Goal: Task Accomplishment & Management: Manage account settings

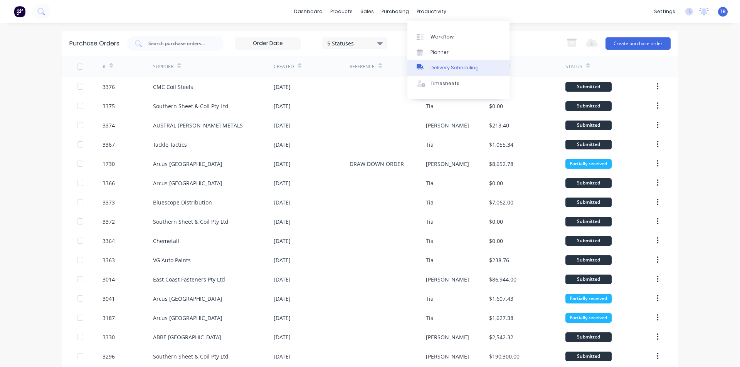
click at [462, 70] on div "Delivery Scheduling" at bounding box center [454, 67] width 48 height 7
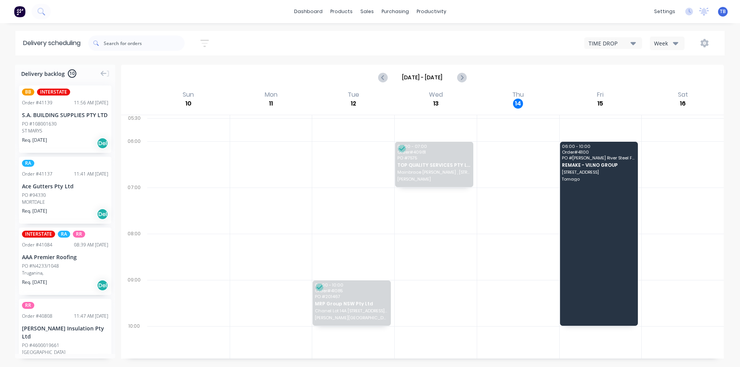
click at [635, 42] on icon "button" at bounding box center [632, 43] width 5 height 8
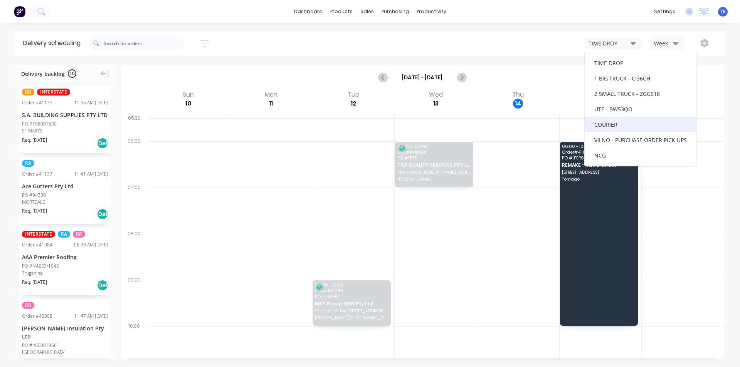
click at [631, 127] on div "COURIER" at bounding box center [641, 124] width 112 height 15
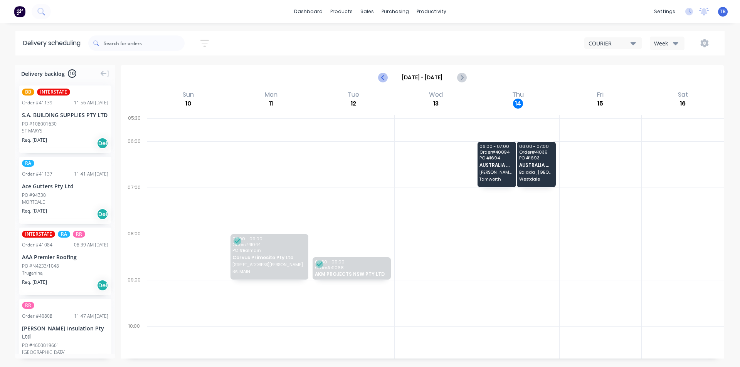
click at [381, 76] on icon "Previous page" at bounding box center [382, 77] width 9 height 9
type input "[DATE] - [DATE]"
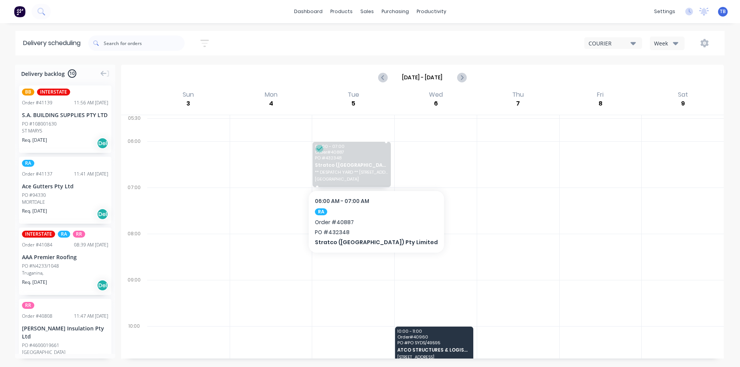
click at [362, 164] on span "Stratco ([GEOGRAPHIC_DATA]) Pty Limited" at bounding box center [351, 165] width 73 height 5
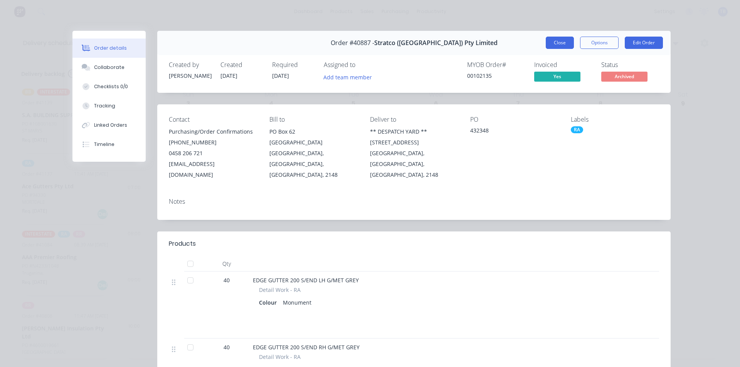
click at [563, 42] on button "Close" at bounding box center [560, 43] width 28 height 12
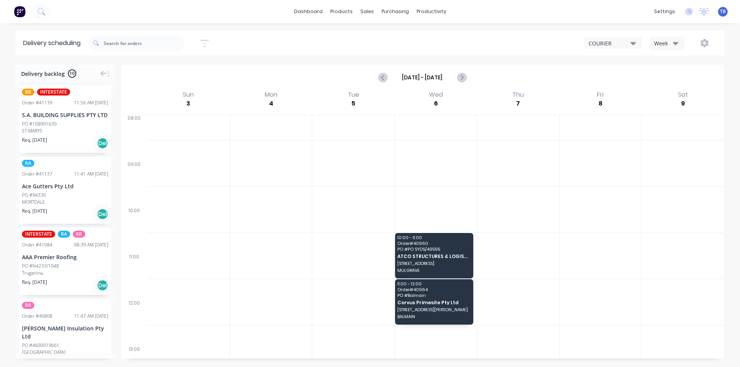
scroll to position [116, 0]
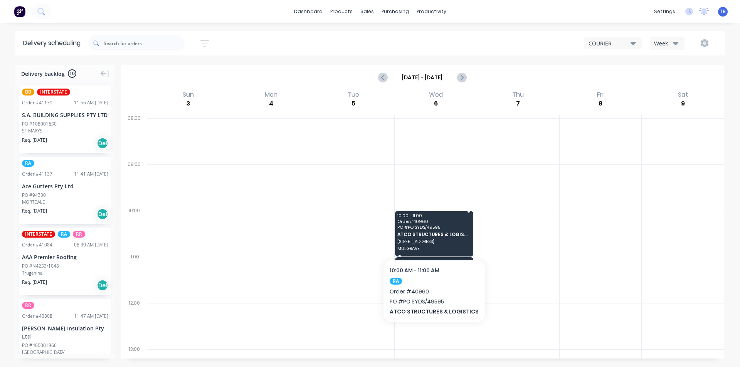
click at [432, 230] on div "10:00 - 11:00 Order # 40960 PO # PO SYDS/49595 ATCO STRUCTURES & LOGISTICS [STR…" at bounding box center [434, 233] width 78 height 45
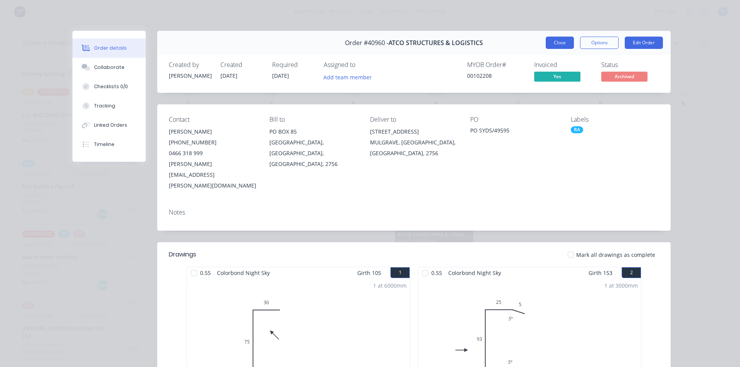
click at [555, 41] on button "Close" at bounding box center [560, 43] width 28 height 12
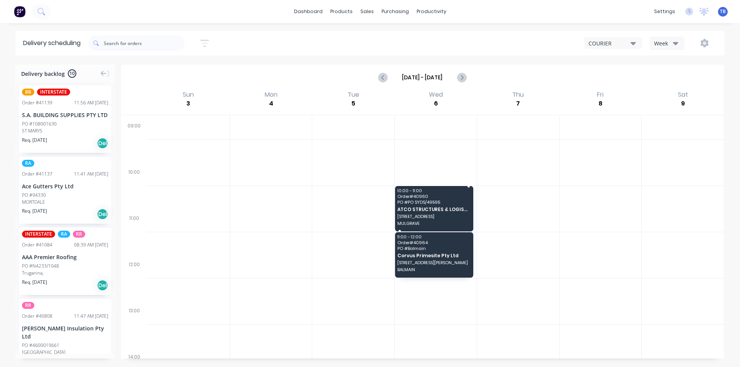
scroll to position [154, 0]
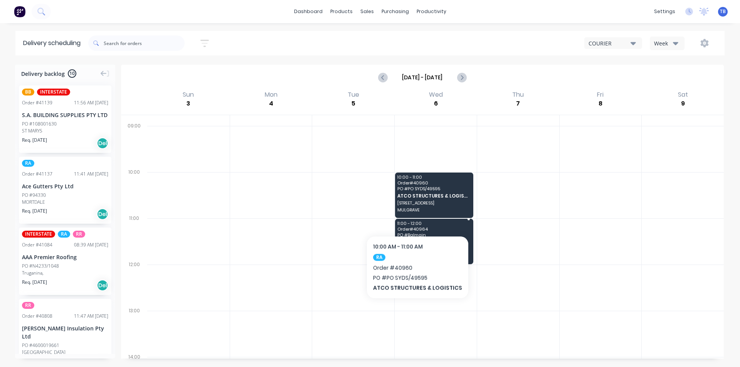
click at [419, 236] on span "PO # Balmain" at bounding box center [433, 235] width 73 height 5
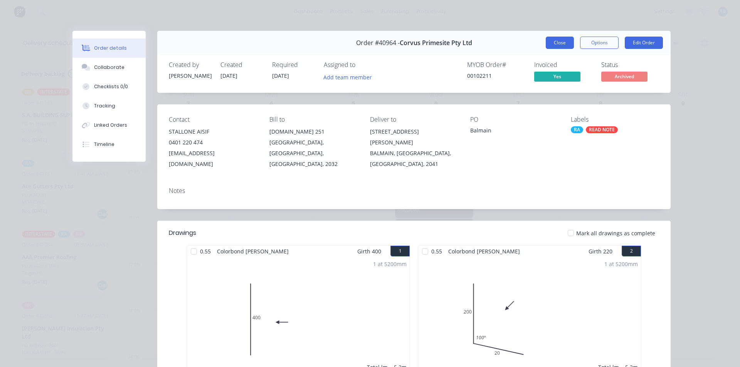
click at [557, 39] on button "Close" at bounding box center [560, 43] width 28 height 12
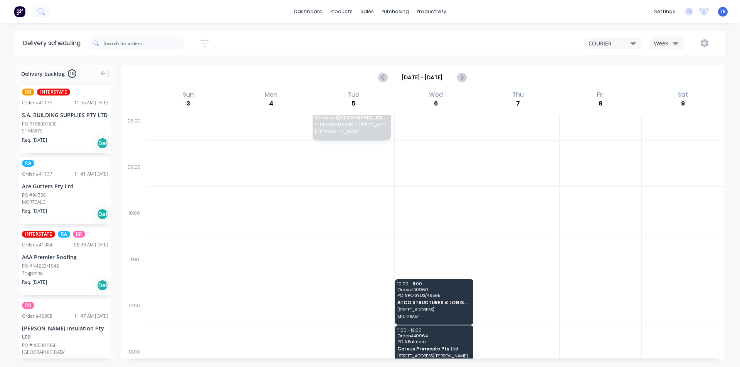
scroll to position [116, 0]
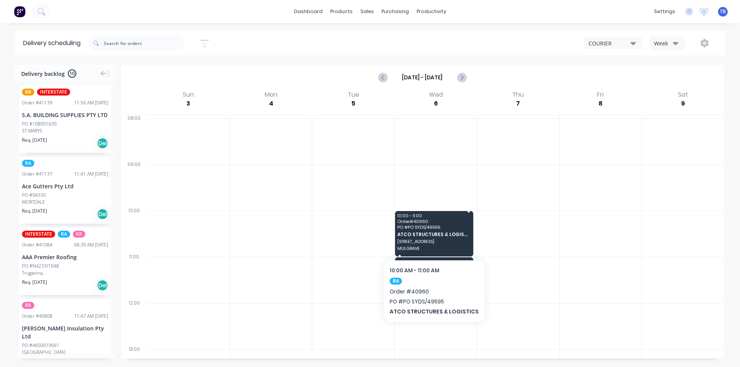
click at [430, 228] on span "PO # PO SYDS/49595" at bounding box center [433, 227] width 73 height 5
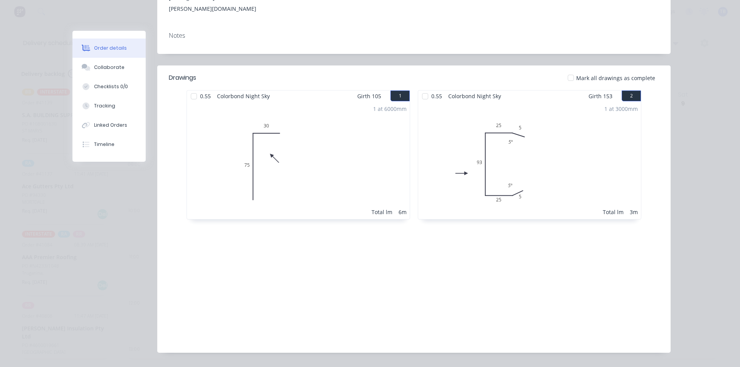
scroll to position [0, 0]
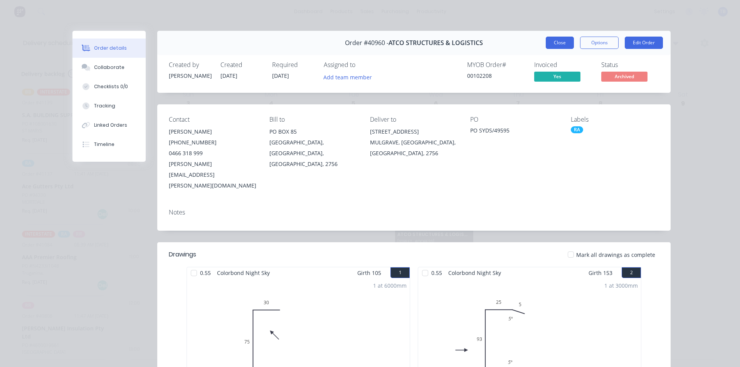
click at [558, 38] on button "Close" at bounding box center [560, 43] width 28 height 12
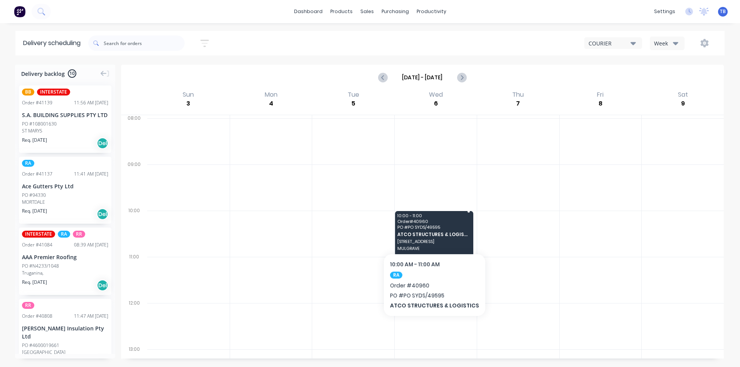
click at [432, 230] on div "10:00 - 11:00 Order # 40960 PO # PO SYDS/49595 ATCO STRUCTURES & LOGISTICS [STR…" at bounding box center [434, 233] width 78 height 45
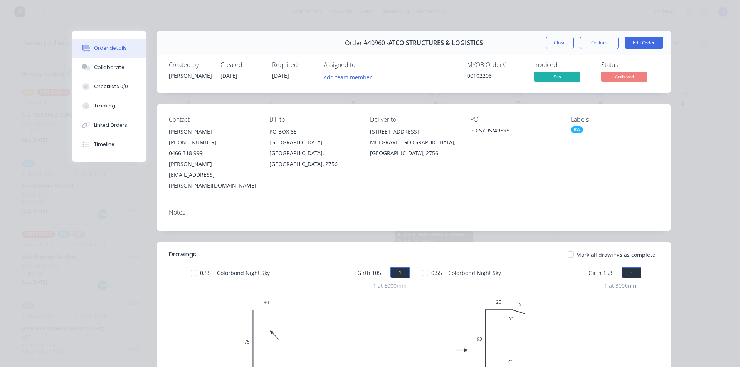
scroll to position [77, 0]
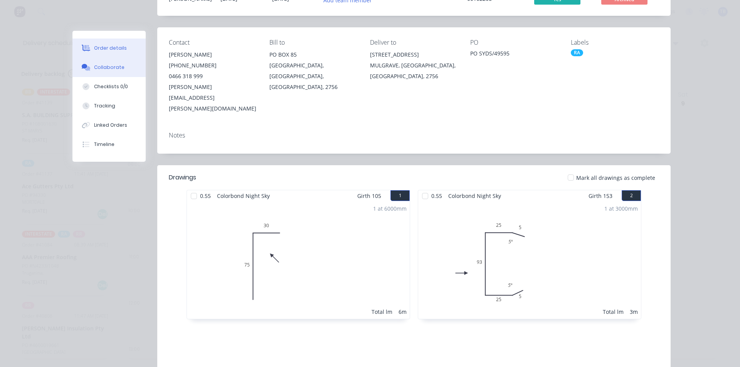
click at [124, 72] on button "Collaborate" at bounding box center [108, 67] width 73 height 19
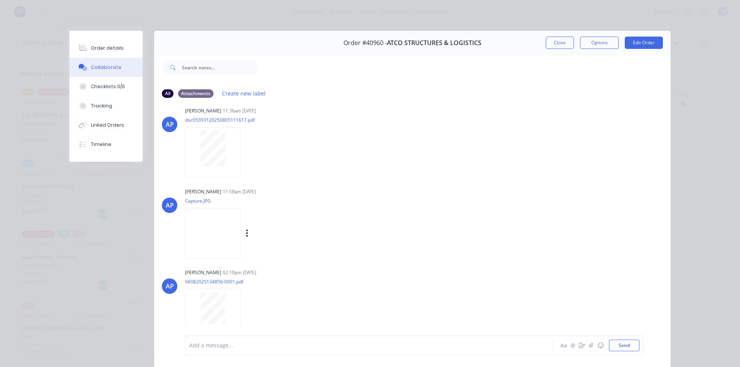
scroll to position [19, 0]
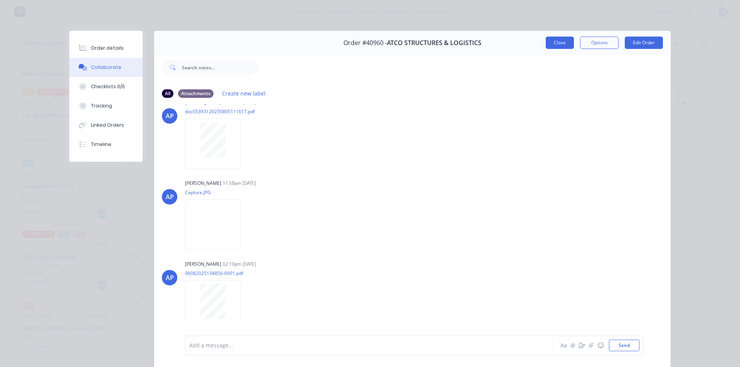
click at [552, 45] on button "Close" at bounding box center [560, 43] width 28 height 12
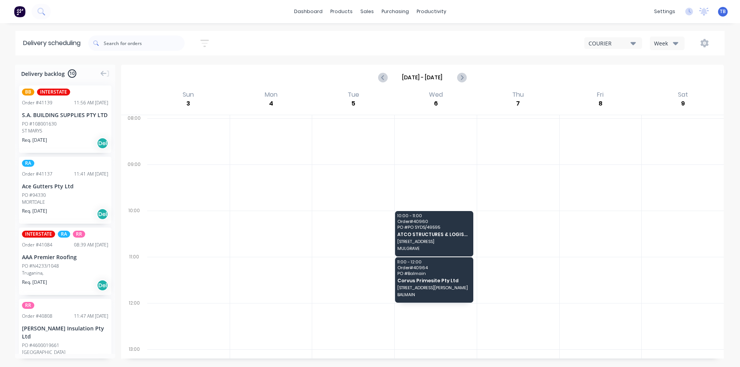
click at [630, 44] on div "COURIER" at bounding box center [609, 43] width 42 height 8
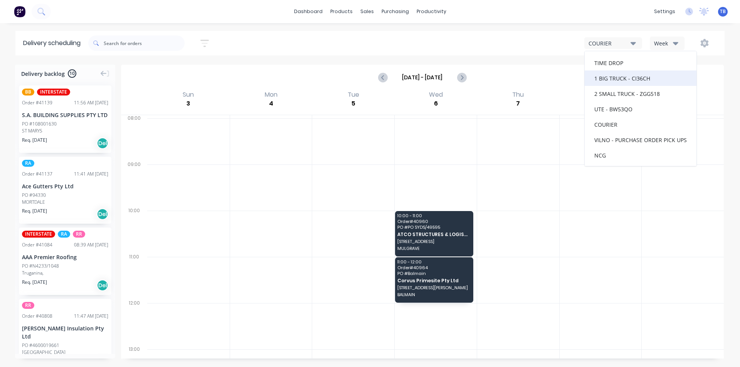
click at [638, 77] on div "1 BIG TRUCK - CI36CH" at bounding box center [641, 78] width 112 height 15
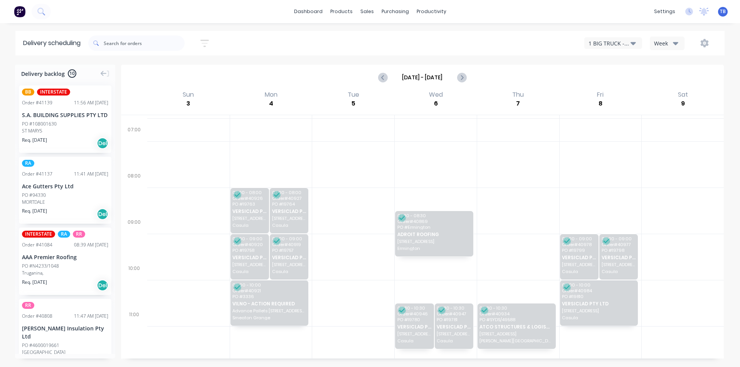
scroll to position [154, 0]
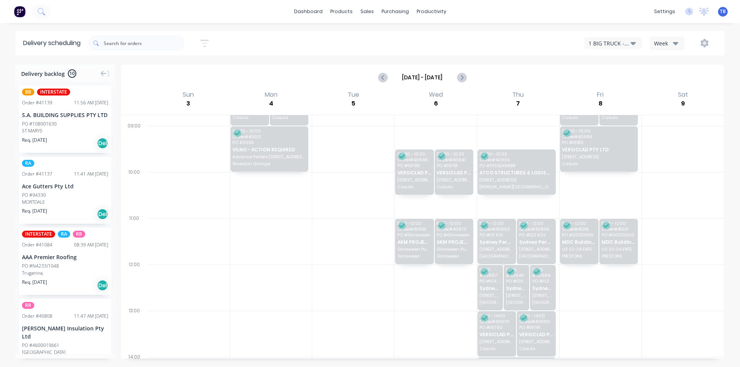
click at [623, 42] on div "1 BIG TRUCK - CI36CH" at bounding box center [609, 43] width 42 height 8
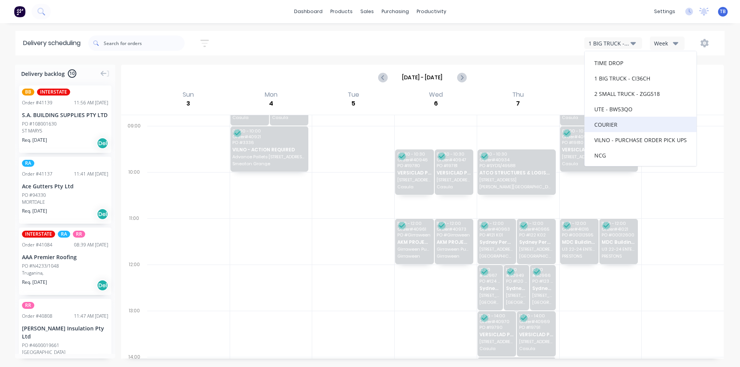
click at [612, 122] on div "COURIER" at bounding box center [641, 124] width 112 height 15
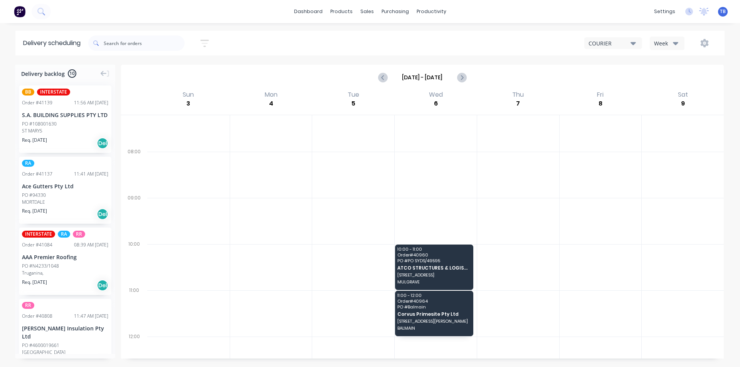
scroll to position [0, 0]
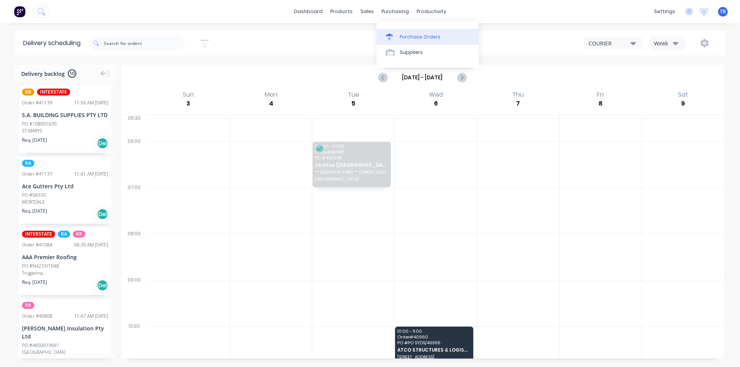
click at [402, 34] on div "Purchase Orders" at bounding box center [420, 37] width 41 height 7
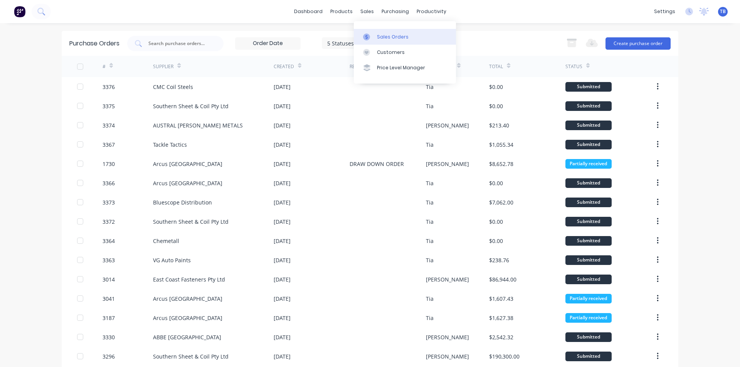
click at [380, 37] on div "Sales Orders" at bounding box center [393, 37] width 32 height 7
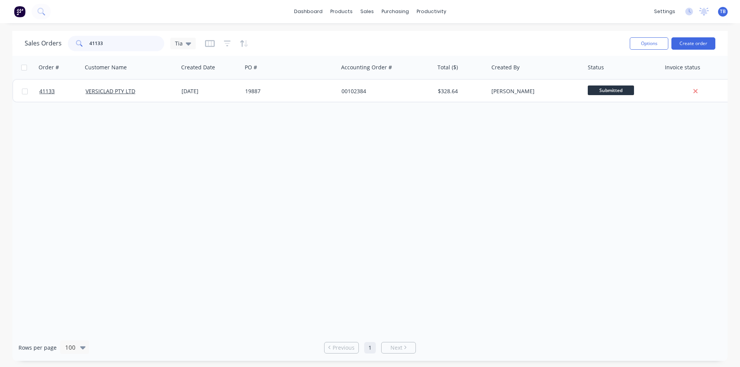
drag, startPoint x: 116, startPoint y: 41, endPoint x: 60, endPoint y: 45, distance: 56.1
click at [60, 45] on div "Sales Orders 41133 Tia" at bounding box center [110, 43] width 171 height 15
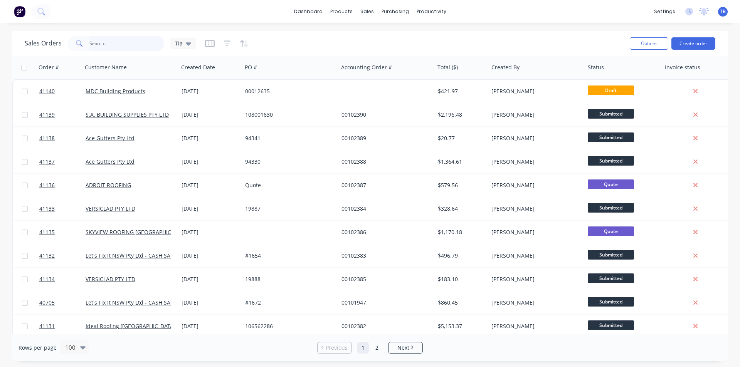
click at [128, 46] on input "text" at bounding box center [126, 43] width 75 height 15
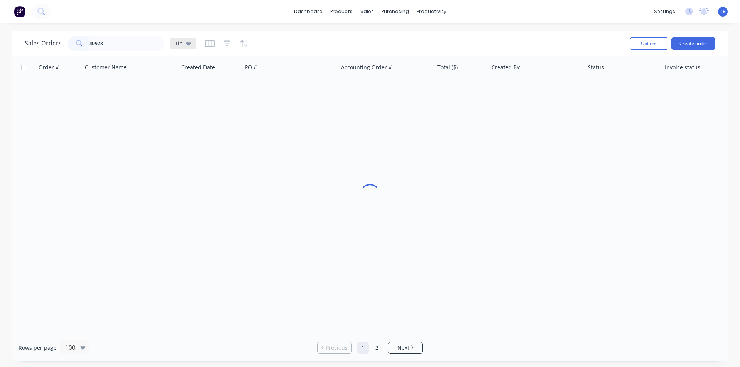
click at [187, 42] on icon at bounding box center [188, 43] width 5 height 3
click at [206, 137] on button "Archived jobs" at bounding box center [217, 140] width 88 height 9
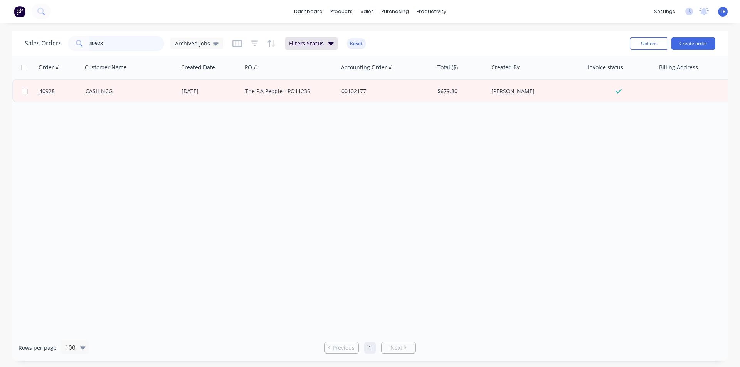
drag, startPoint x: 124, startPoint y: 47, endPoint x: 74, endPoint y: 49, distance: 50.5
click at [74, 49] on div "40928" at bounding box center [116, 43] width 96 height 15
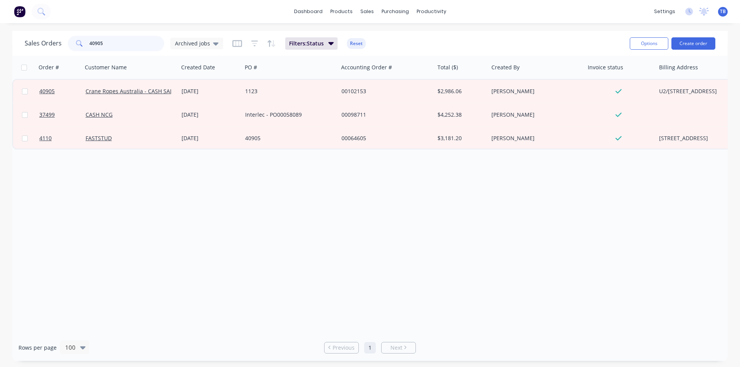
click at [115, 40] on input "40905" at bounding box center [126, 43] width 75 height 15
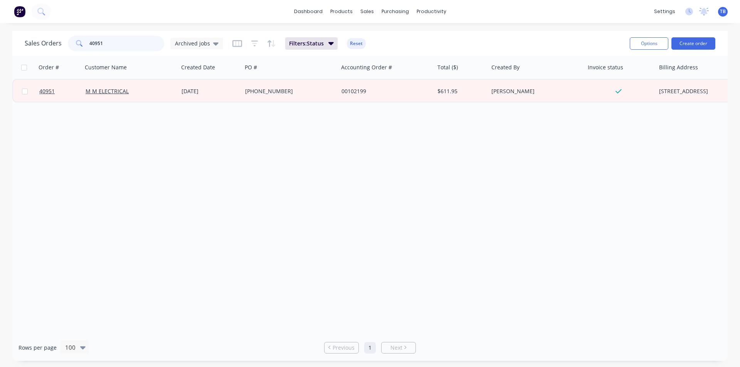
type input "40951"
